Goal: Find specific page/section: Find specific page/section

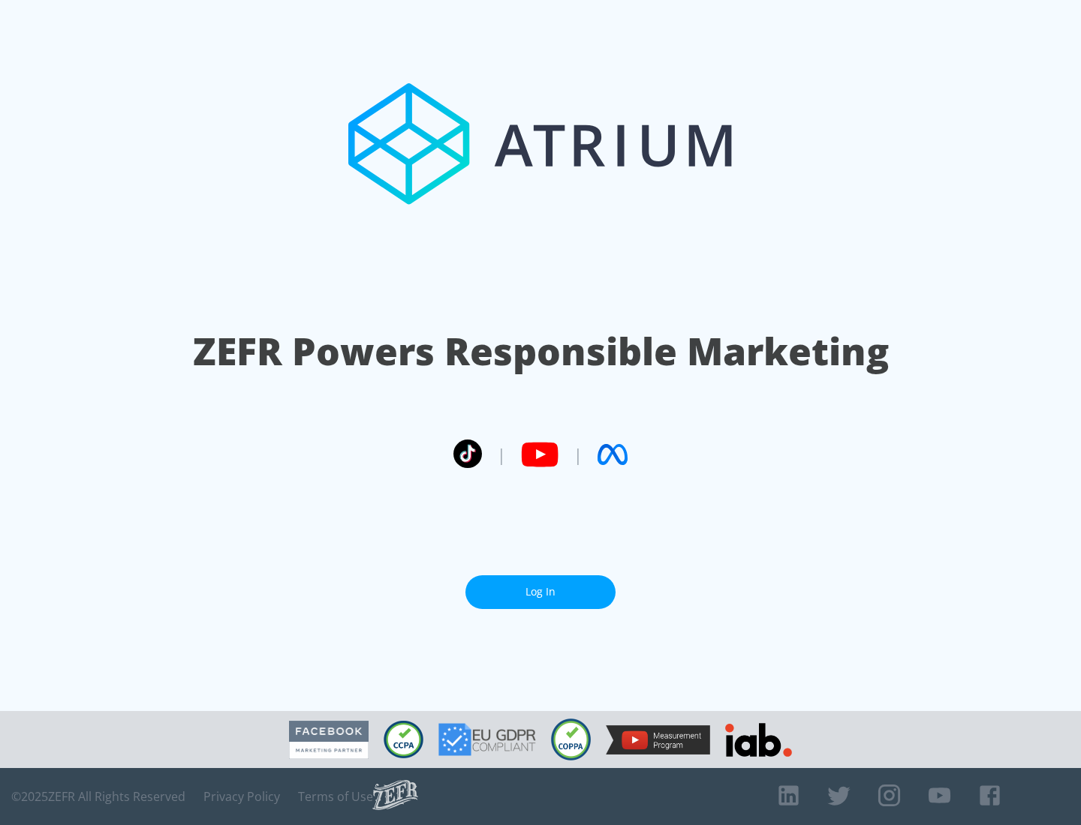
click at [540, 592] on link "Log In" at bounding box center [540, 593] width 150 height 34
